Goal: Information Seeking & Learning: Learn about a topic

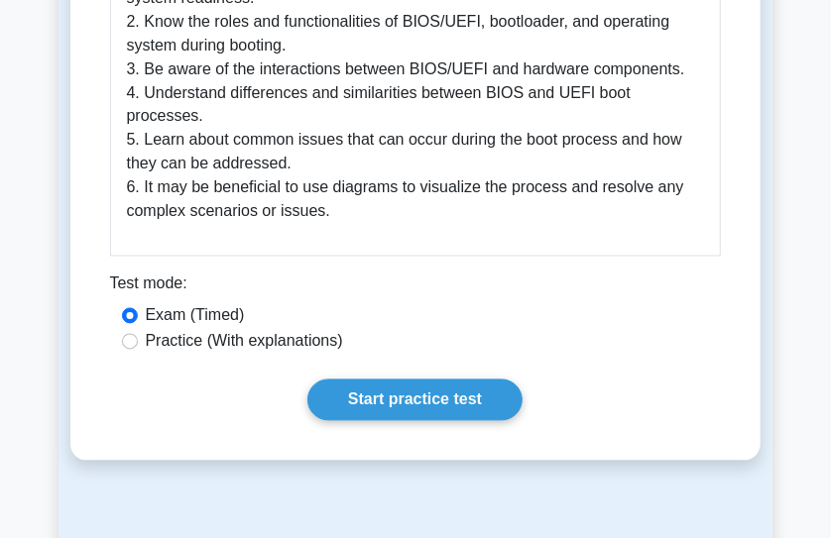
scroll to position [1189, 0]
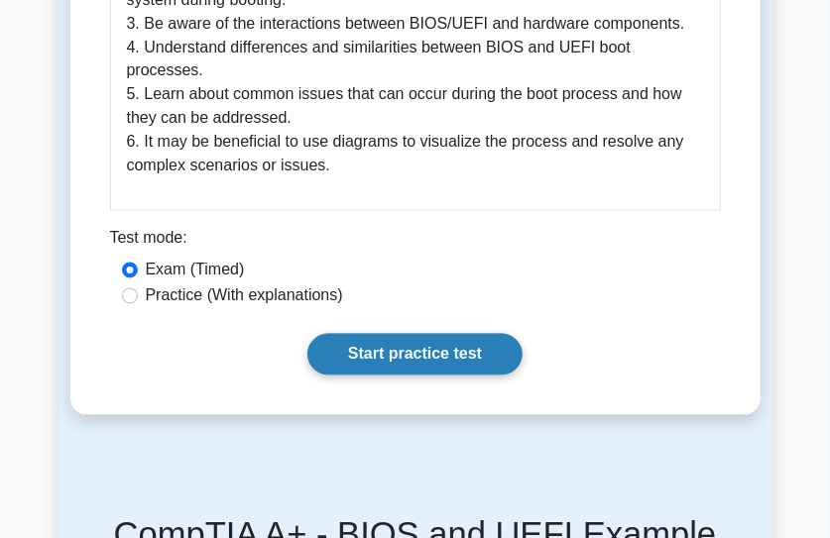
click at [426, 334] on link "Start practice test" at bounding box center [414, 355] width 215 height 42
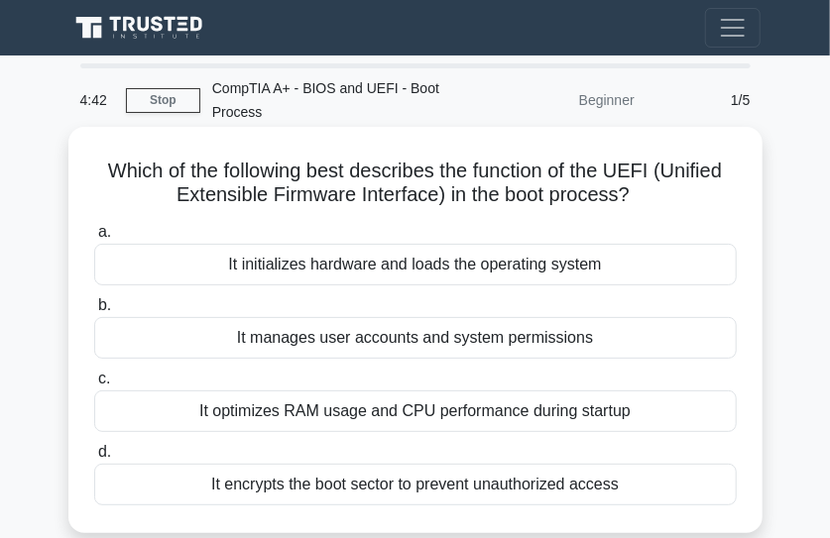
click at [299, 269] on div "It initializes hardware and loads the operating system" at bounding box center [415, 265] width 642 height 42
click at [94, 239] on input "a. It initializes hardware and loads the operating system" at bounding box center [94, 232] width 0 height 13
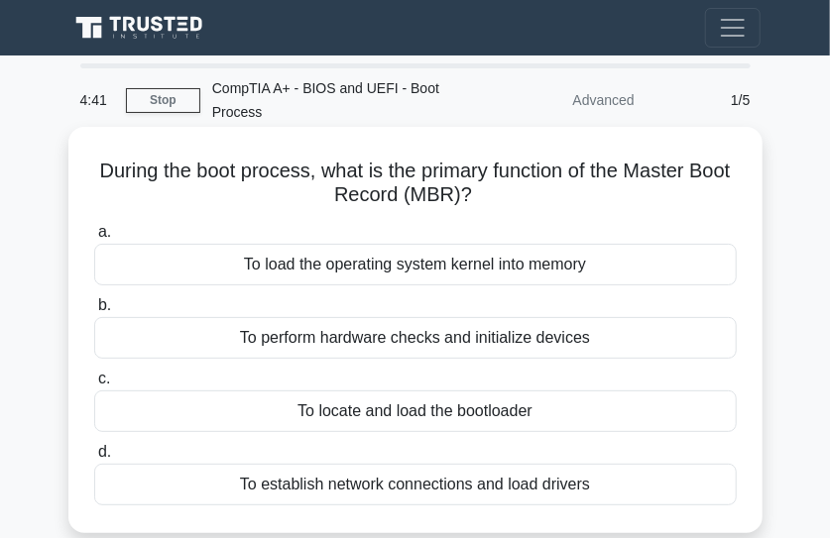
click at [107, 262] on div "To load the operating system kernel into memory" at bounding box center [415, 265] width 642 height 42
click at [94, 239] on input "a. To load the operating system kernel into memory" at bounding box center [94, 232] width 0 height 13
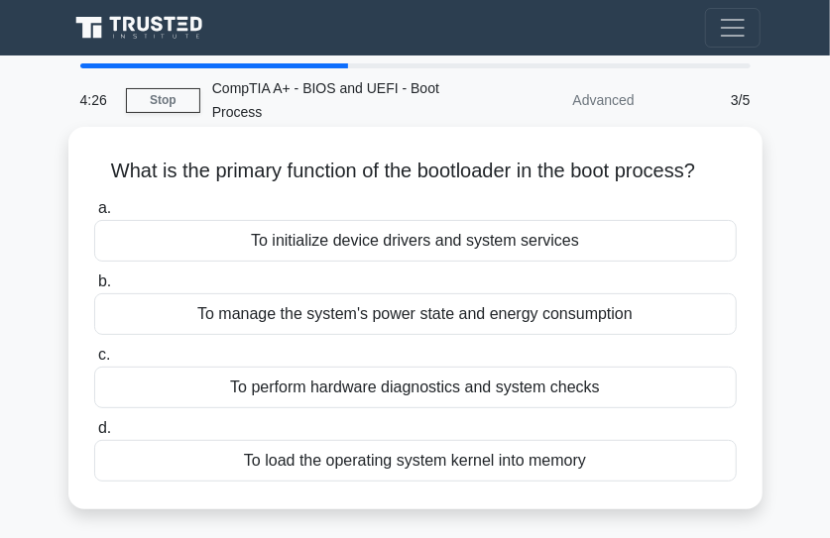
click at [378, 467] on div "To load the operating system kernel into memory" at bounding box center [415, 461] width 642 height 42
click at [94, 435] on input "d. To load the operating system kernel into memory" at bounding box center [94, 428] width 0 height 13
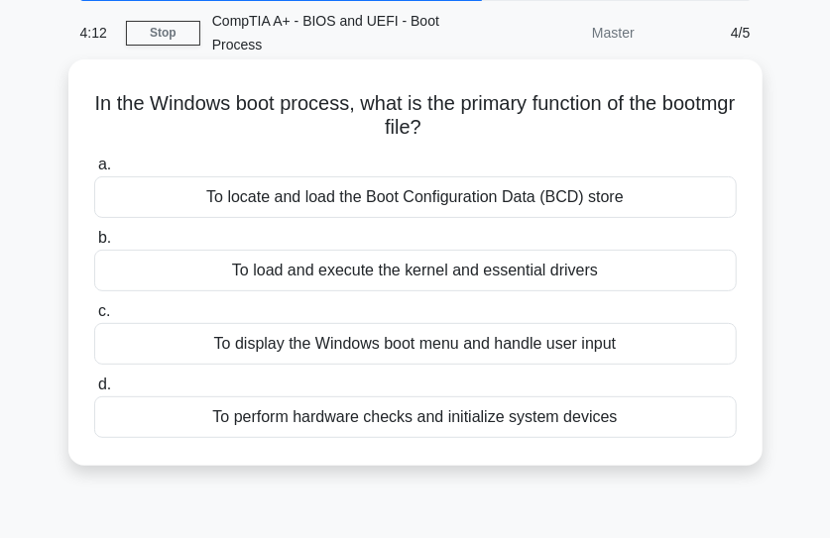
scroll to position [99, 0]
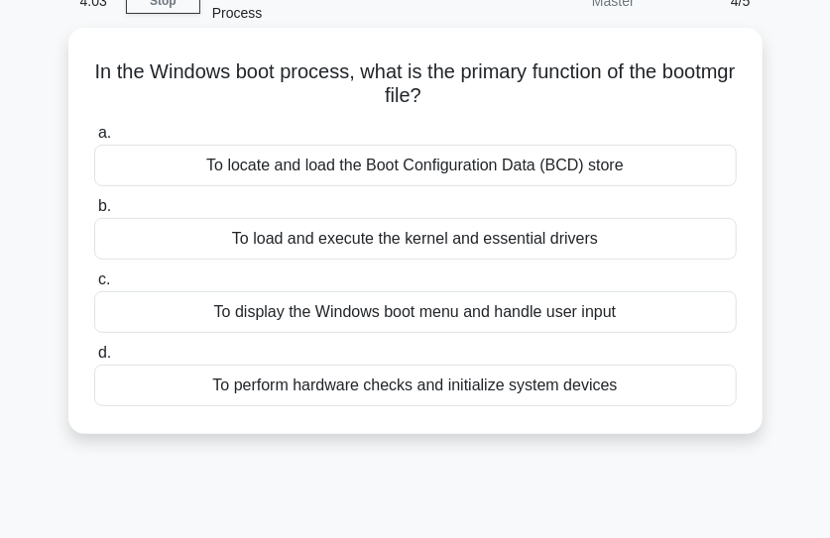
click at [310, 387] on div "To perform hardware checks and initialize system devices" at bounding box center [415, 386] width 642 height 42
click at [94, 360] on input "d. To perform hardware checks and initialize system devices" at bounding box center [94, 353] width 0 height 13
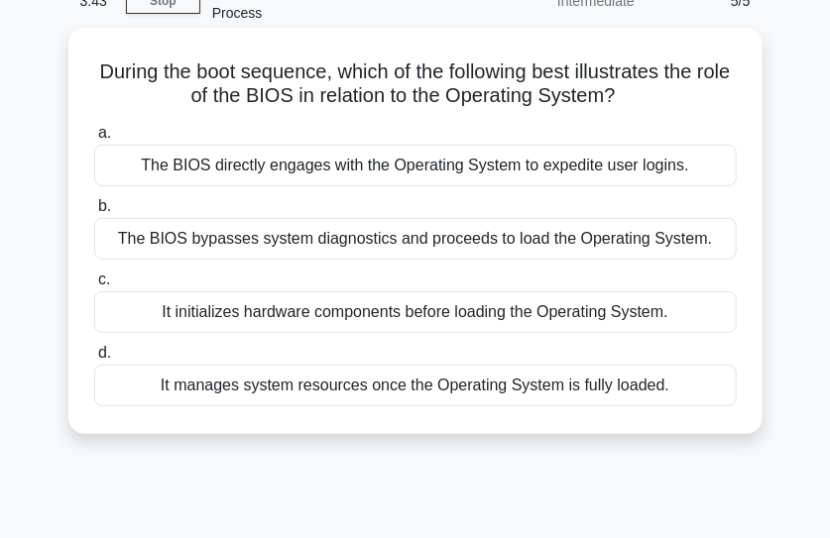
click at [241, 324] on div "It initializes hardware components before loading the Operating System." at bounding box center [415, 312] width 642 height 42
click at [94, 286] on input "c. It initializes hardware components before loading the Operating System." at bounding box center [94, 280] width 0 height 13
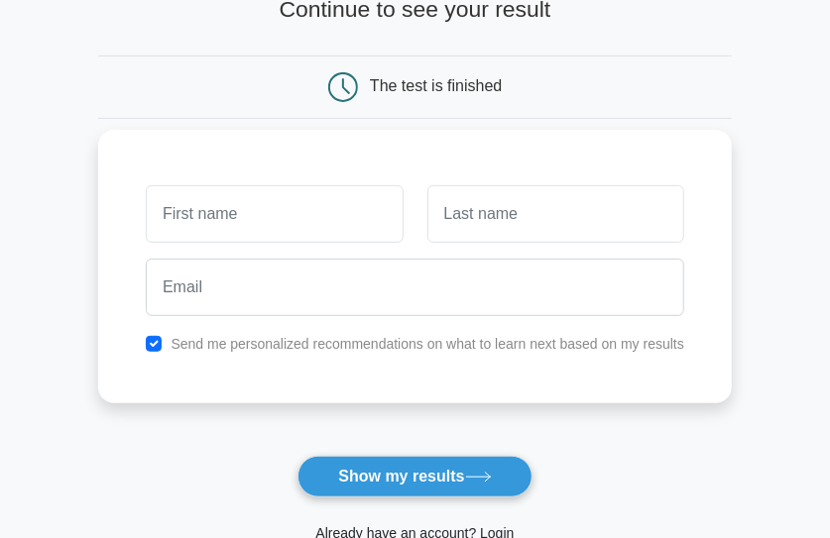
scroll to position [198, 0]
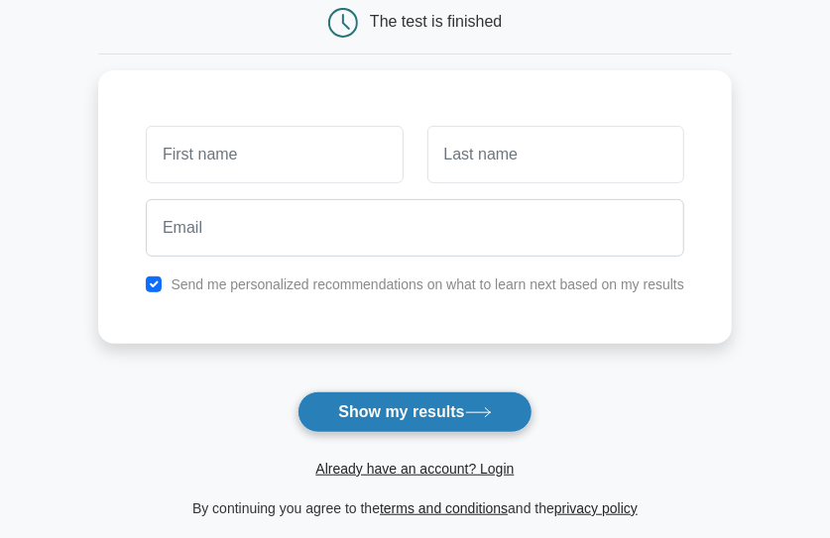
click at [426, 410] on button "Show my results" at bounding box center [414, 413] width 234 height 42
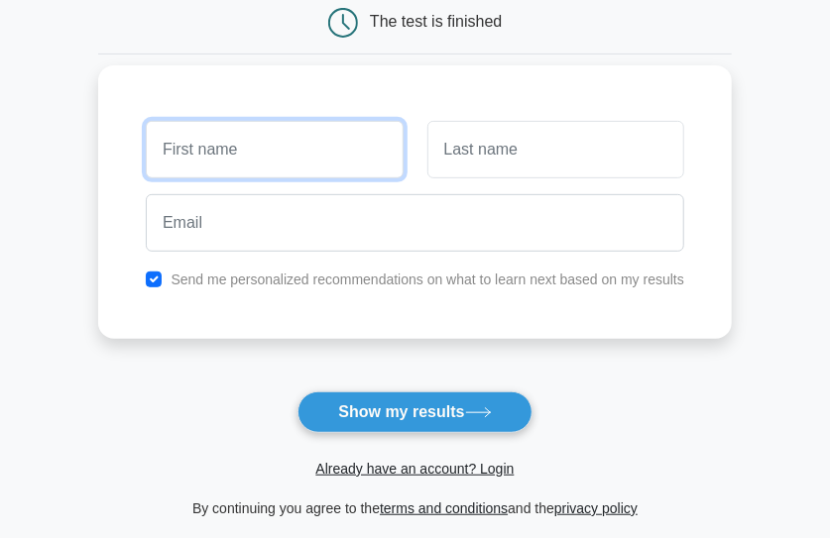
click at [256, 139] on input "text" at bounding box center [274, 149] width 257 height 57
